Goal: Transaction & Acquisition: Purchase product/service

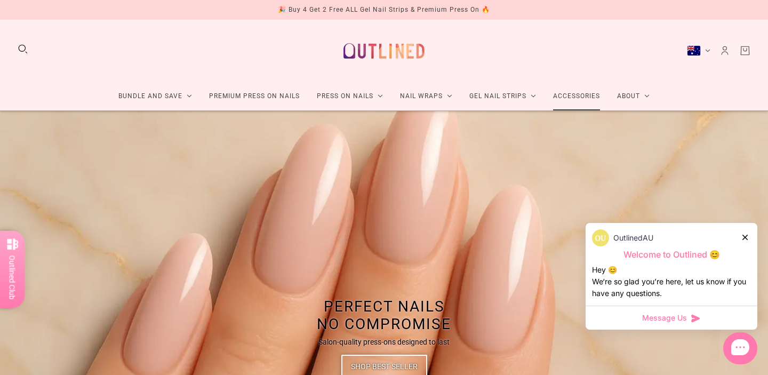
click at [565, 97] on link "Accessories" at bounding box center [577, 96] width 64 height 28
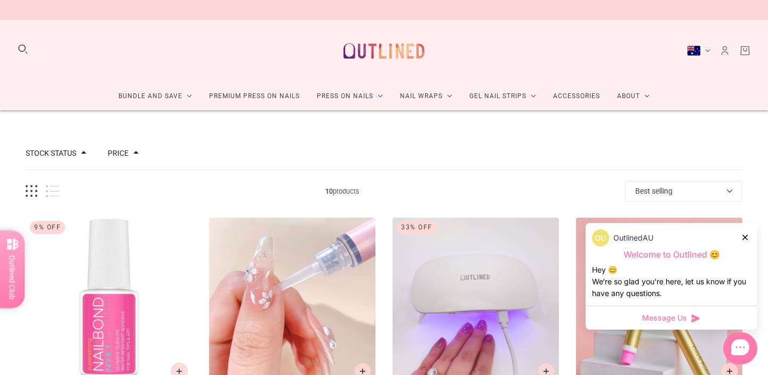
click at [743, 236] on icon at bounding box center [745, 237] width 5 height 5
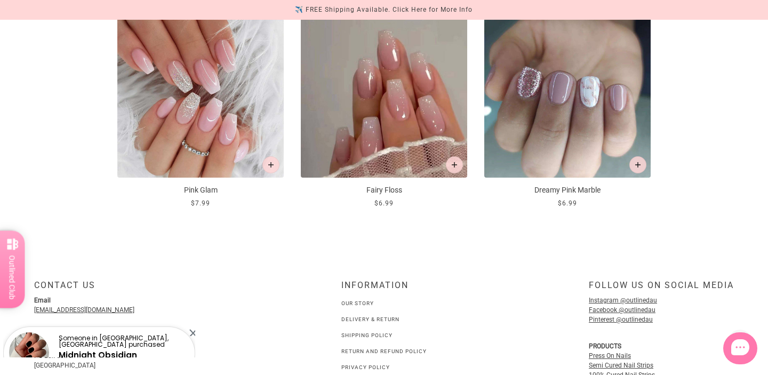
scroll to position [973, 0]
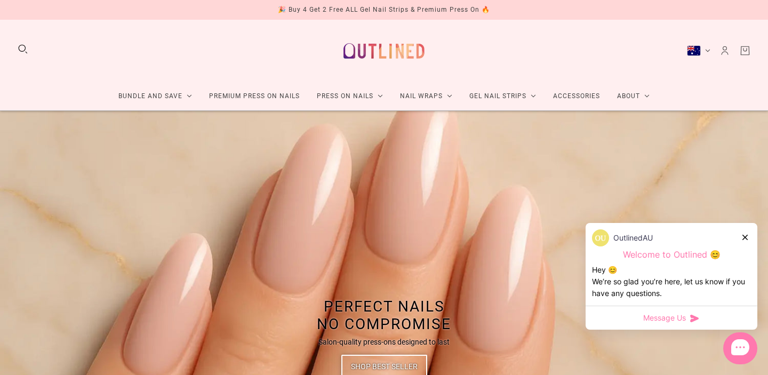
click at [20, 48] on button "Search" at bounding box center [23, 49] width 12 height 12
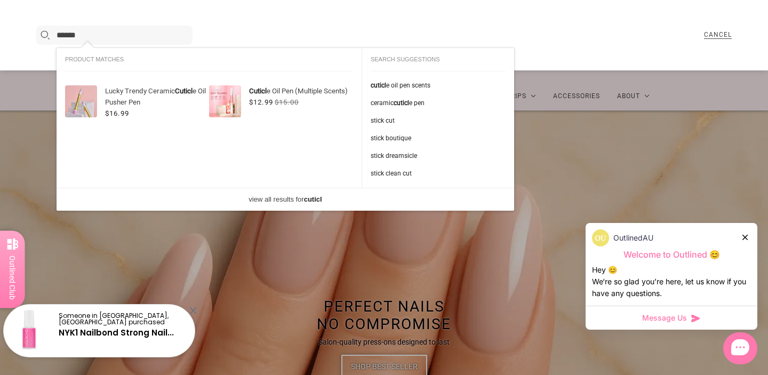
type input "*******"
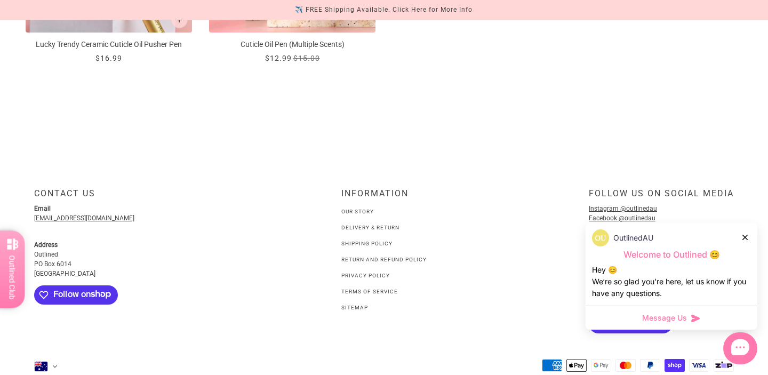
scroll to position [437, 0]
